Goal: Download file/media

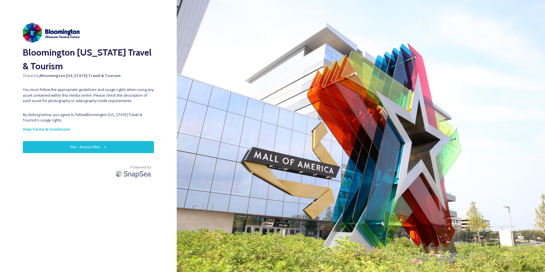
click at [98, 146] on button "Yes - Access Files" at bounding box center [88, 147] width 131 height 12
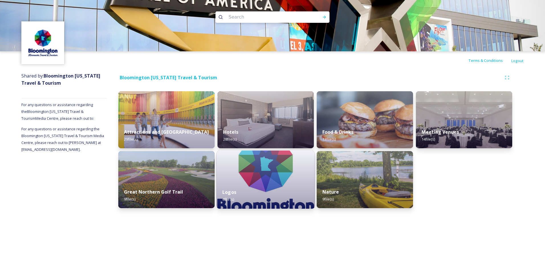
click at [252, 180] on img at bounding box center [266, 180] width 98 height 58
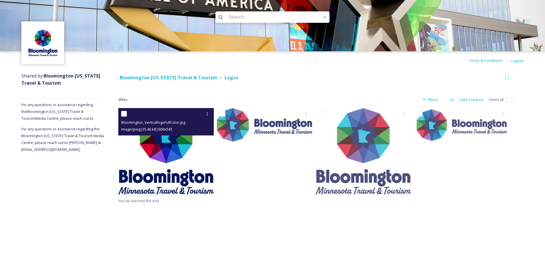
click at [125, 113] on input "checkbox" at bounding box center [124, 114] width 6 height 6
checkbox input "true"
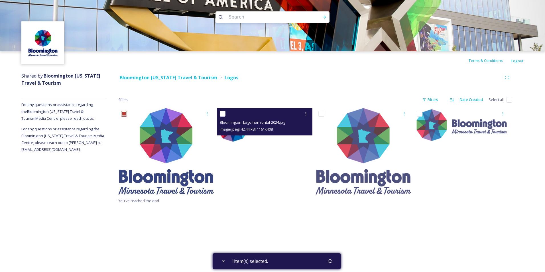
click at [223, 115] on input "checkbox" at bounding box center [223, 114] width 6 height 6
checkbox input "true"
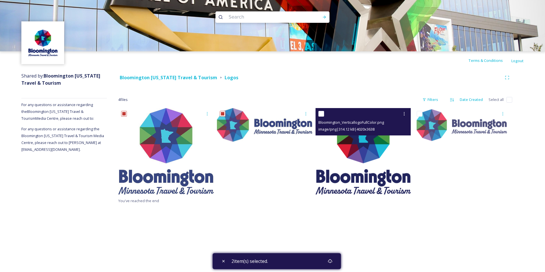
click at [321, 114] on input "checkbox" at bounding box center [322, 114] width 6 height 6
checkbox input "true"
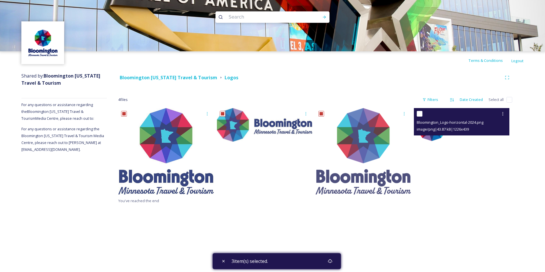
click at [419, 115] on input "checkbox" at bounding box center [420, 114] width 6 height 6
checkbox input "true"
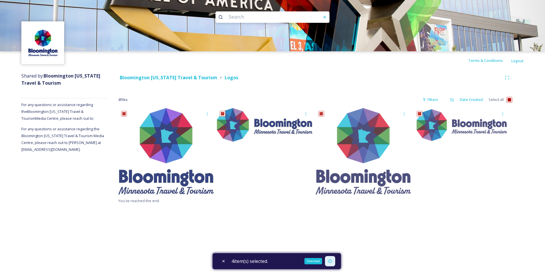
click at [331, 261] on icon at bounding box center [330, 261] width 5 height 5
click at [320, 261] on div "4 item(s) selected." at bounding box center [277, 261] width 128 height 16
click at [464, 234] on div "Terms & Conditions Logout Shared by: Bloomington [US_STATE] Travel & Tourism Fo…" at bounding box center [272, 136] width 545 height 272
click at [91, 256] on div "Terms & Conditions Logout Shared by: Bloomington [US_STATE] Travel & Tourism Fo…" at bounding box center [272, 136] width 545 height 272
